Goal: Information Seeking & Learning: Learn about a topic

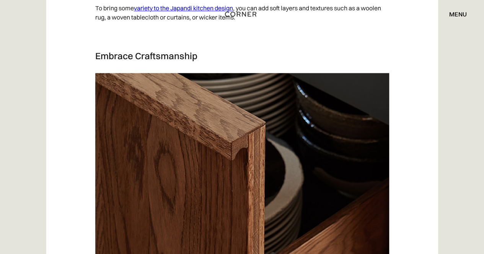
scroll to position [2143, 0]
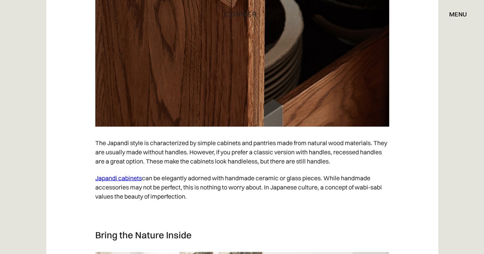
click at [134, 176] on link "Japandi cabinets" at bounding box center [118, 178] width 47 height 8
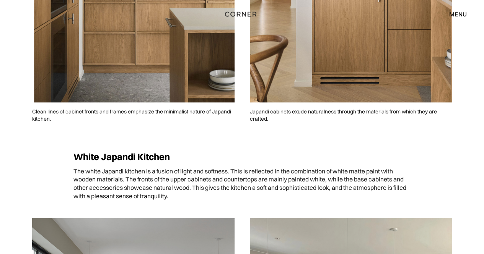
scroll to position [268, 0]
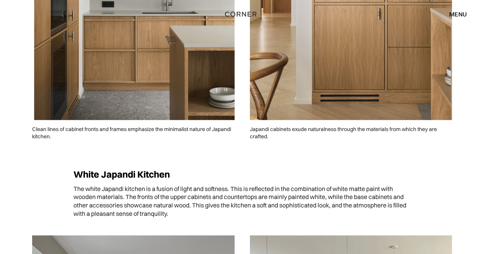
click at [72, 127] on p "Clean lines of cabinet fronts and frames emphasize the minimalist nature of Jap…" at bounding box center [133, 133] width 202 height 26
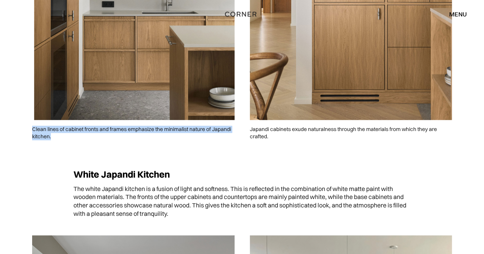
click at [72, 127] on p "Clean lines of cabinet fronts and frames emphasize the minimalist nature of Jap…" at bounding box center [133, 133] width 202 height 26
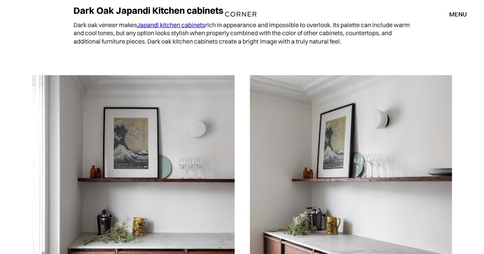
scroll to position [1110, 0]
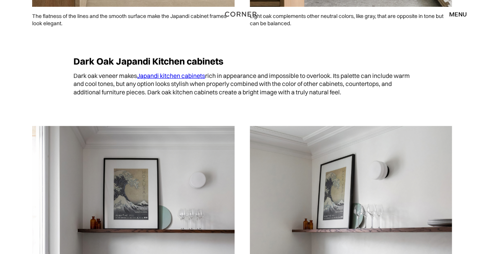
click at [158, 74] on link "Japandi kitchen cabinets" at bounding box center [171, 76] width 68 height 8
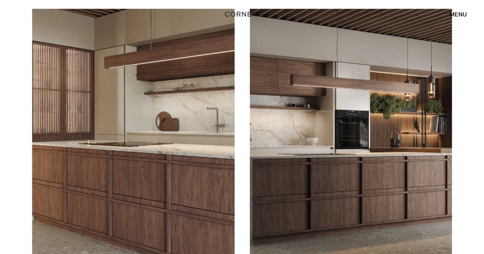
scroll to position [1370, 0]
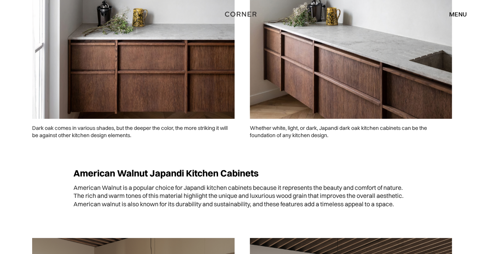
click at [35, 129] on p "Dark oak comes in various shades, but the deeper the color, the more striking i…" at bounding box center [133, 132] width 202 height 26
drag, startPoint x: 35, startPoint y: 129, endPoint x: 57, endPoint y: 126, distance: 22.4
click at [57, 126] on p "Dark oak comes in various shades, but the deeper the color, the more striking i…" at bounding box center [133, 132] width 202 height 26
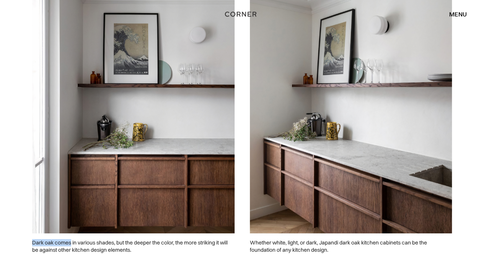
scroll to position [1140, 0]
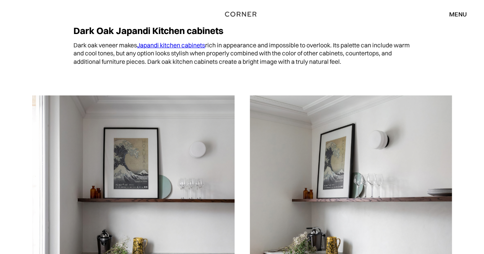
click at [73, 30] on div "Dark Oak Japandi Kitchen cabinets Dark oak veneer makes Japandi kitchen cabinet…" at bounding box center [241, 49] width 435 height 78
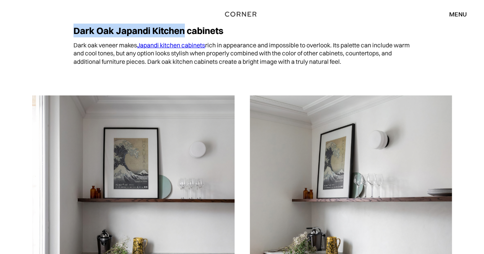
drag, startPoint x: 73, startPoint y: 30, endPoint x: 153, endPoint y: 32, distance: 80.4
click at [153, 32] on div "Dark Oak Japandi Kitchen cabinets Dark oak veneer makes Japandi kitchen cabinet…" at bounding box center [241, 49] width 435 height 78
copy strong "Dark Oak Japandi Kitchen"
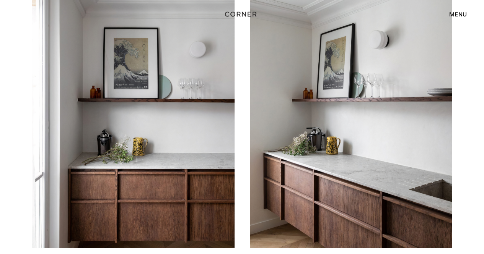
scroll to position [1293, 0]
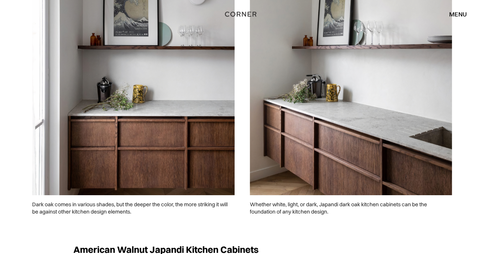
click at [96, 119] on img at bounding box center [133, 69] width 202 height 253
click at [460, 15] on div "menu" at bounding box center [458, 14] width 18 height 6
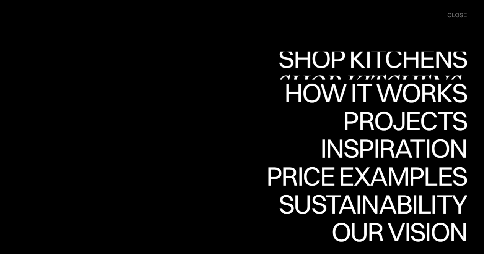
click at [439, 58] on div "Shop Kitchens" at bounding box center [370, 58] width 192 height 27
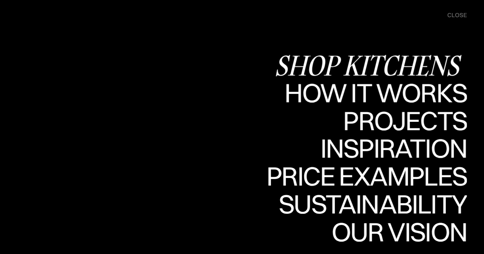
scroll to position [1283, 0]
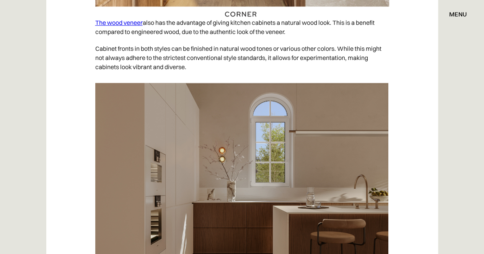
scroll to position [1837, 0]
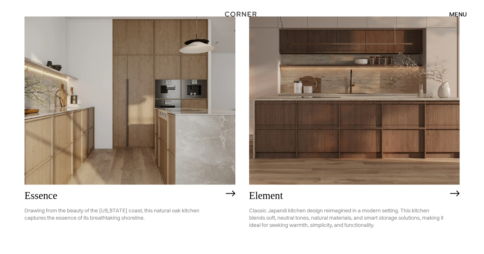
scroll to position [421, 0]
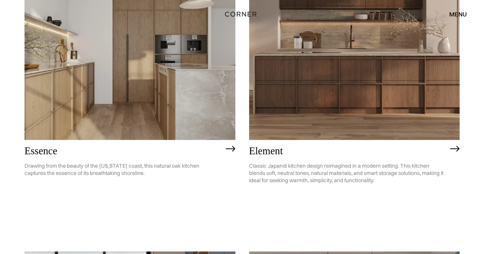
click at [290, 135] on img at bounding box center [354, 56] width 211 height 168
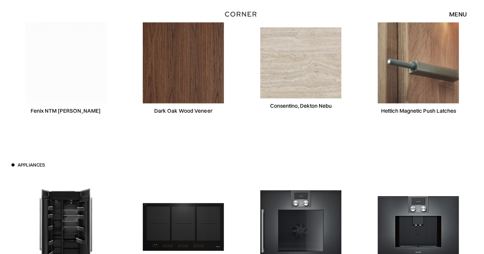
scroll to position [2258, 0]
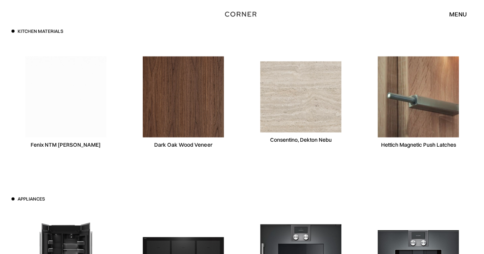
click at [194, 106] on img at bounding box center [183, 97] width 81 height 81
click at [209, 152] on div "Dark Oak Wood Veneer" at bounding box center [183, 103] width 108 height 118
click at [202, 148] on div "Dark Oak Wood Veneer" at bounding box center [183, 145] width 58 height 7
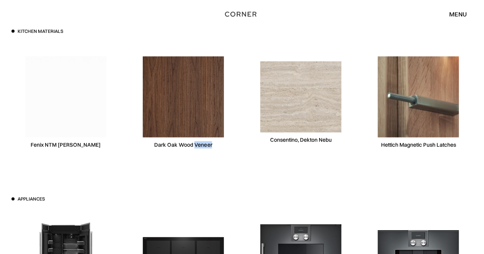
click at [202, 148] on div "Dark Oak Wood Veneer" at bounding box center [183, 145] width 58 height 7
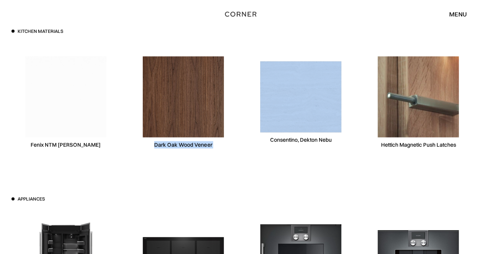
click at [202, 148] on div "Dark Oak Wood Veneer" at bounding box center [183, 145] width 58 height 7
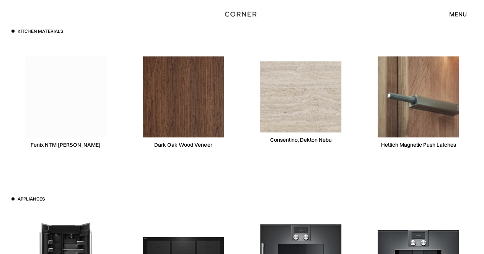
click at [207, 173] on div "Kitchen materials Fenix NTM Bianca Kos Dark Oak Wood Veneer Consentino, Dekton …" at bounding box center [242, 196] width 484 height 458
click at [199, 152] on div "Dark Oak Wood Veneer" at bounding box center [183, 103] width 108 height 118
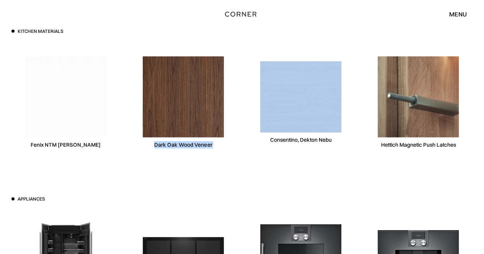
click at [199, 152] on div "Dark Oak Wood Veneer" at bounding box center [183, 103] width 108 height 118
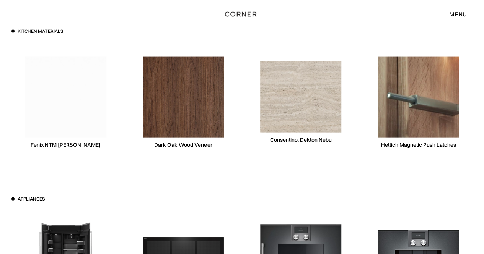
click at [319, 134] on div "Consentino, Dekton Nebu" at bounding box center [300, 103] width 108 height 118
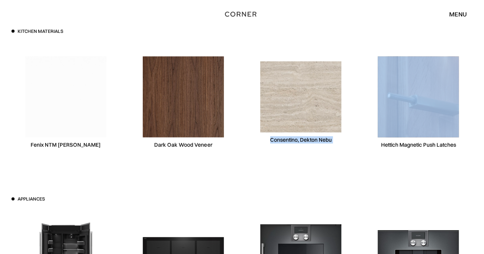
click at [319, 134] on div "Consentino, Dekton Nebu" at bounding box center [300, 103] width 108 height 118
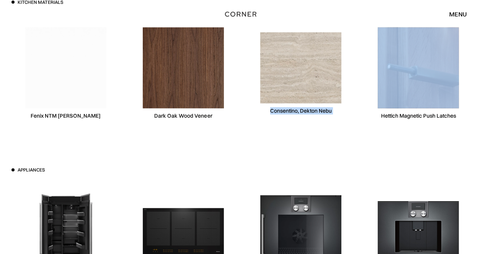
scroll to position [2334, 0]
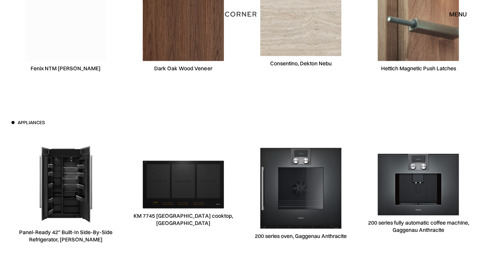
click at [321, 123] on div "Appliances Panel-Ready 42" Built-In Side-By-Side Refrigerator, Jennair KM 7745 …" at bounding box center [241, 187] width 461 height 134
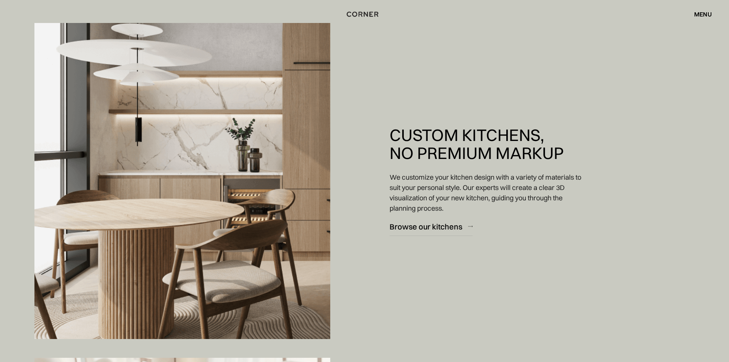
scroll to position [689, 0]
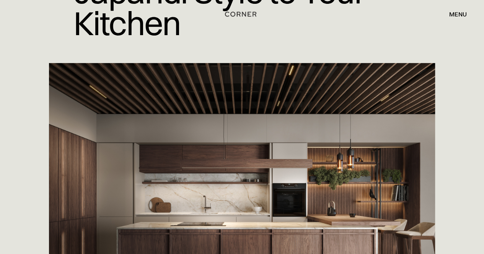
scroll to position [86, 0]
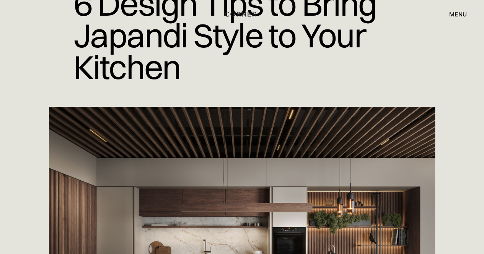
click at [455, 12] on div "menu" at bounding box center [458, 14] width 18 height 6
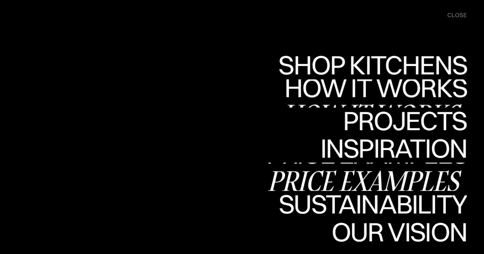
click at [409, 173] on link "Price examples Price examples" at bounding box center [366, 177] width 201 height 28
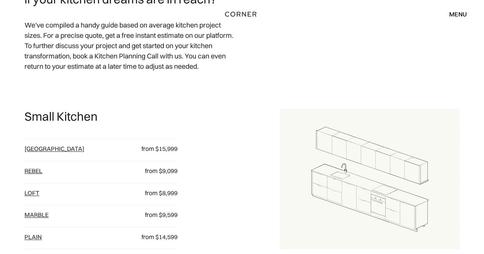
scroll to position [306, 0]
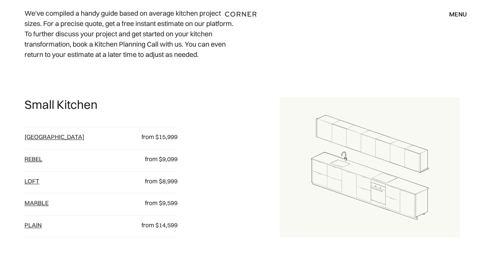
click at [76, 137] on div "[GEOGRAPHIC_DATA]" at bounding box center [75, 139] width 102 height 12
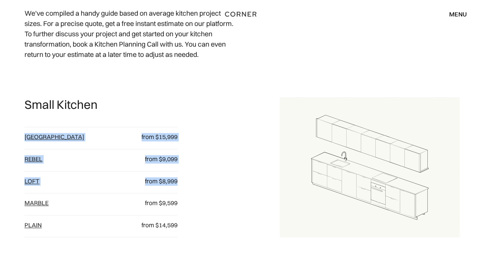
drag, startPoint x: 76, startPoint y: 137, endPoint x: 240, endPoint y: 181, distance: 170.5
click at [240, 181] on div "Small Kitchen Berlin from $15,999 Rebel from $9,099 loft from $8,999 Marble fro…" at bounding box center [151, 168] width 255 height 140
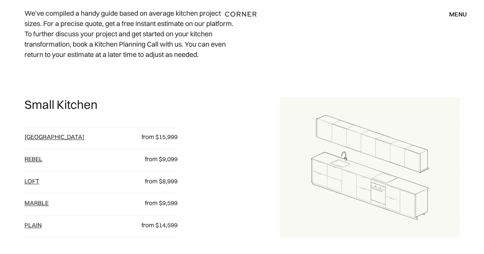
click at [248, 199] on div "Small Kitchen Berlin from $15,999 Rebel from $9,099 loft from $8,999 Marble fro…" at bounding box center [151, 168] width 255 height 140
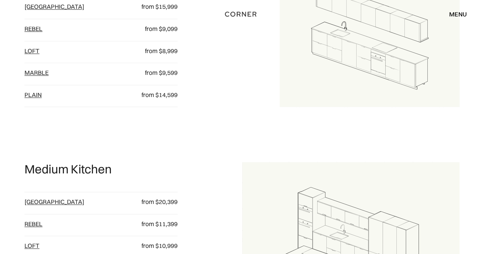
scroll to position [383, 0]
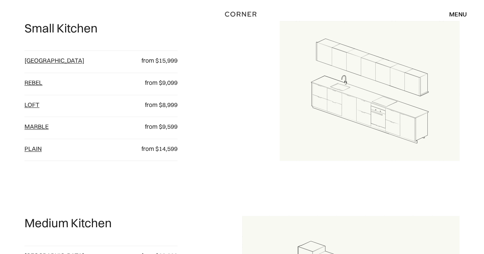
click at [194, 131] on div "Small Kitchen Berlin from $15,999 Rebel from $9,099 loft from $8,999 Marble fro…" at bounding box center [151, 91] width 255 height 140
drag, startPoint x: 194, startPoint y: 131, endPoint x: 182, endPoint y: 123, distance: 14.9
click at [181, 117] on div "Small Kitchen Berlin from $15,999 Rebel from $9,099 loft from $8,999 Marble fro…" at bounding box center [151, 91] width 255 height 140
click at [182, 123] on div "Small Kitchen Berlin from $15,999 Rebel from $9,099 loft from $8,999 Marble fro…" at bounding box center [151, 91] width 255 height 140
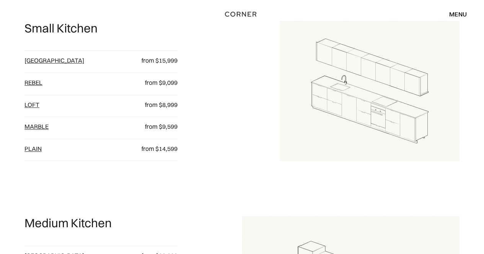
click at [41, 126] on link "Marble" at bounding box center [36, 127] width 24 height 8
click at [38, 59] on link "Berlin" at bounding box center [54, 61] width 60 height 8
click at [35, 83] on link "Rebel" at bounding box center [33, 83] width 18 height 8
click at [36, 127] on link "Marble" at bounding box center [36, 127] width 24 height 8
click at [39, 146] on link "plain" at bounding box center [32, 149] width 17 height 8
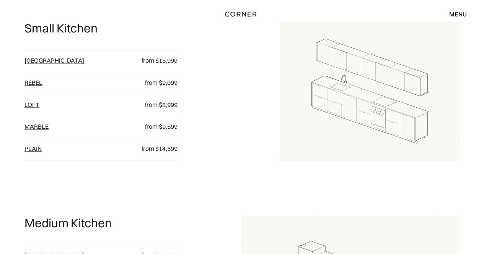
click at [41, 63] on link "[GEOGRAPHIC_DATA]" at bounding box center [54, 61] width 60 height 8
click at [38, 61] on link "[GEOGRAPHIC_DATA]" at bounding box center [54, 61] width 60 height 8
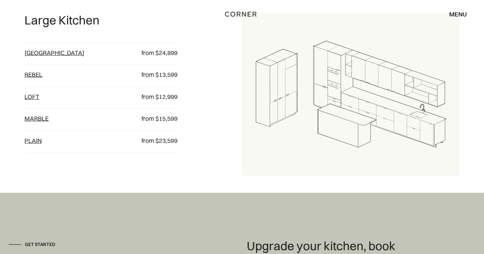
scroll to position [804, 0]
